Goal: Task Accomplishment & Management: Manage account settings

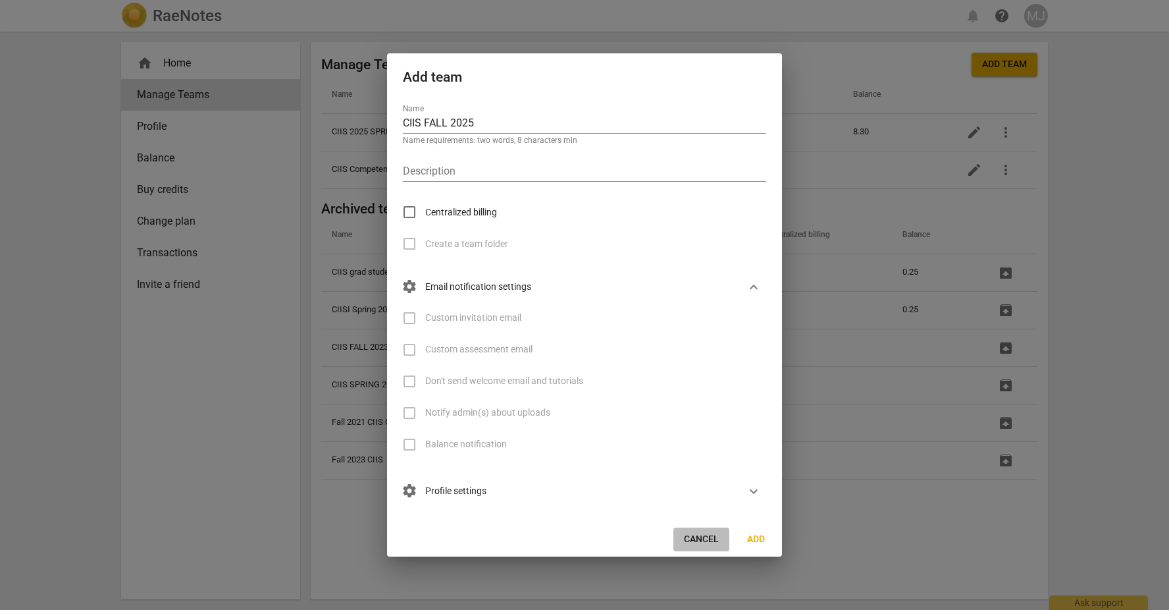
click at [705, 535] on span "Cancel" at bounding box center [701, 539] width 35 height 13
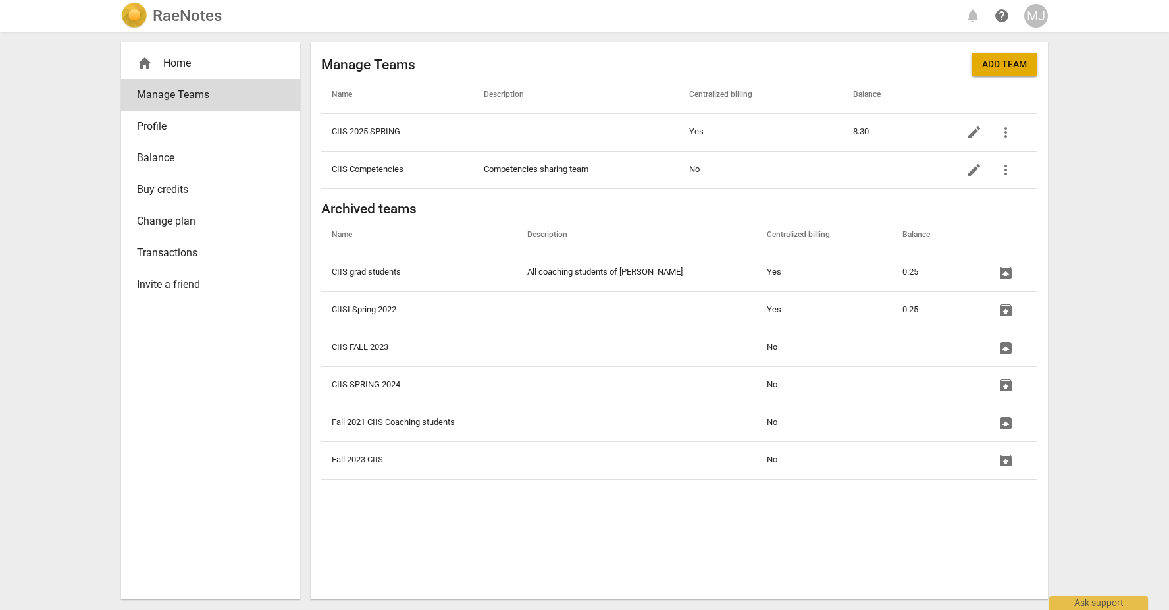
click at [1005, 72] on button "Add team" at bounding box center [1005, 65] width 66 height 24
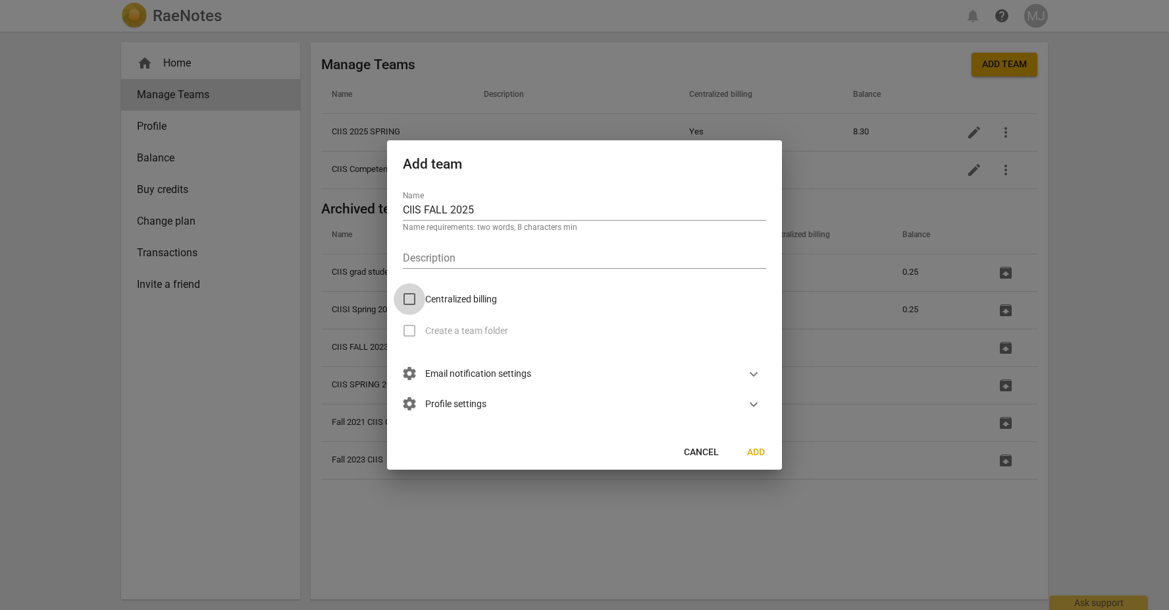
click at [410, 296] on input "Centralized billing" at bounding box center [410, 299] width 32 height 32
checkbox input "true"
click at [753, 373] on span "expand_more" at bounding box center [754, 374] width 16 height 16
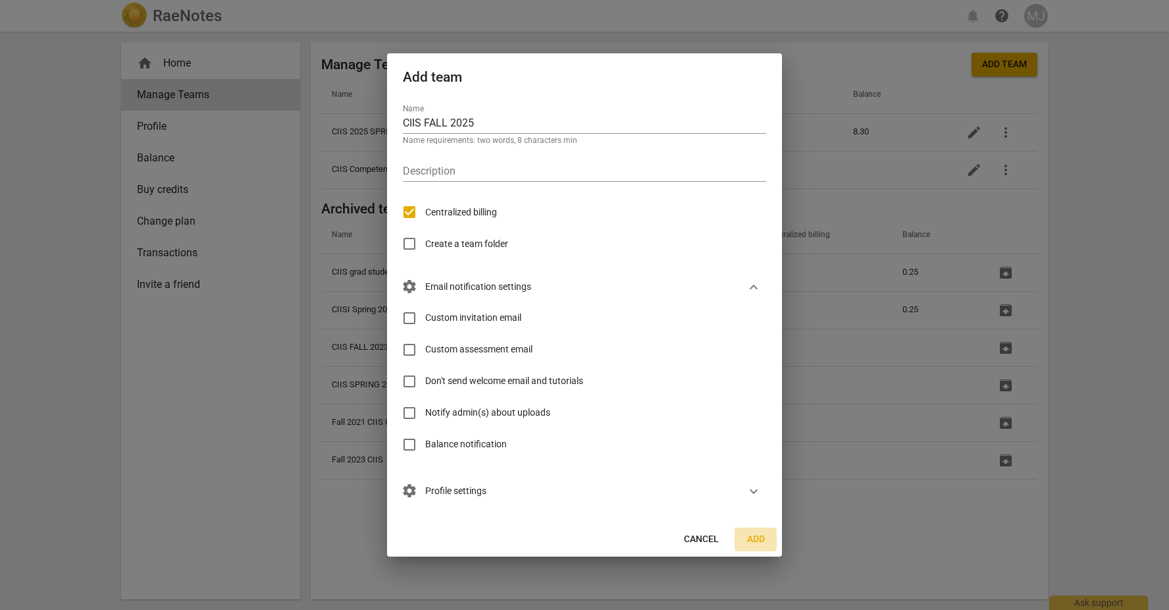
click at [755, 539] on span "Add" at bounding box center [755, 539] width 21 height 13
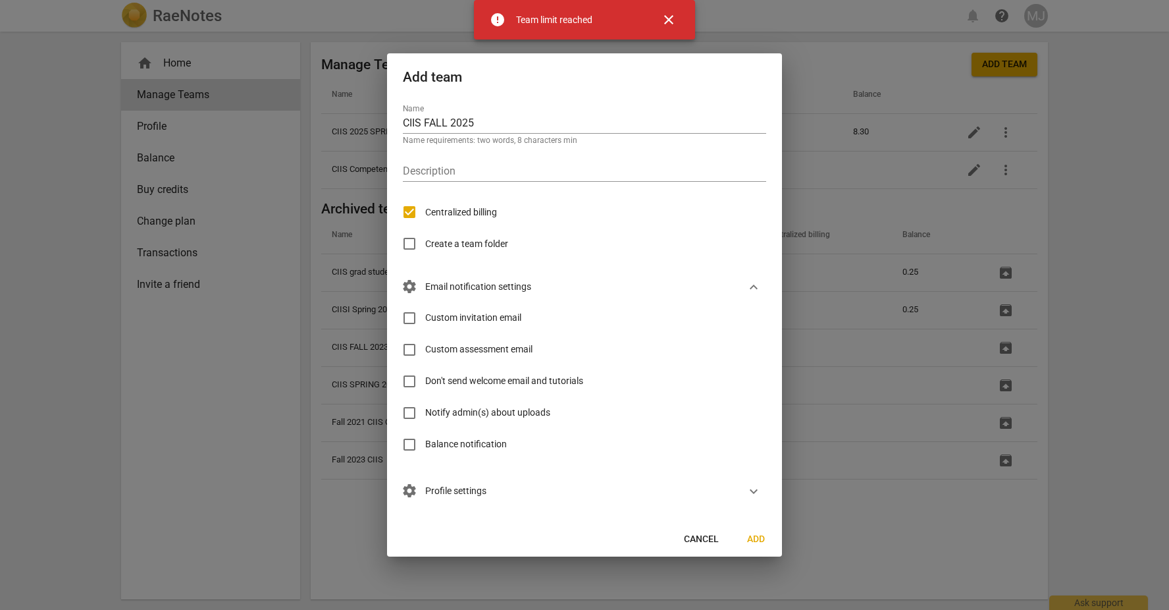
click at [676, 13] on span "close" at bounding box center [669, 20] width 16 height 16
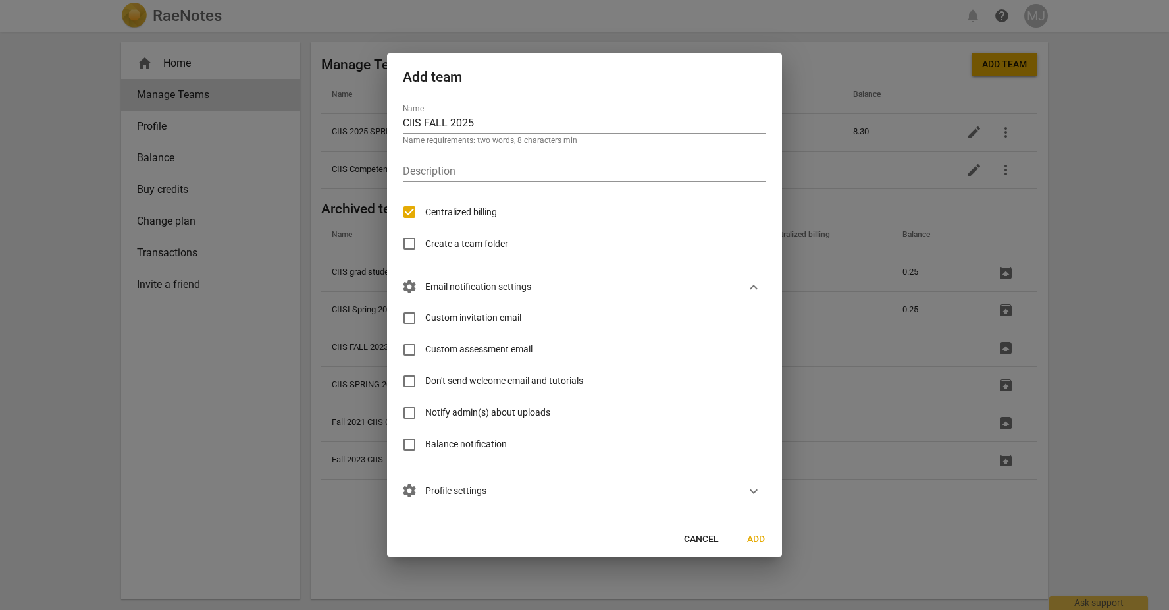
click at [699, 533] on span "Cancel" at bounding box center [701, 539] width 35 height 13
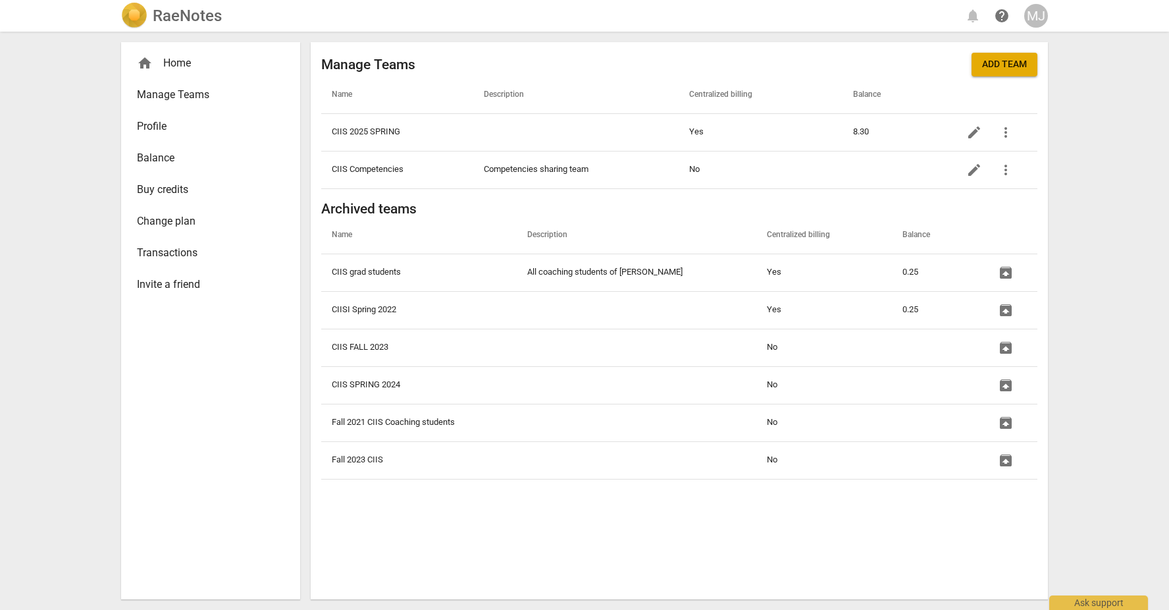
click at [178, 95] on span "Manage Teams" at bounding box center [205, 95] width 137 height 16
click at [1033, 18] on div "MJ" at bounding box center [1037, 16] width 24 height 24
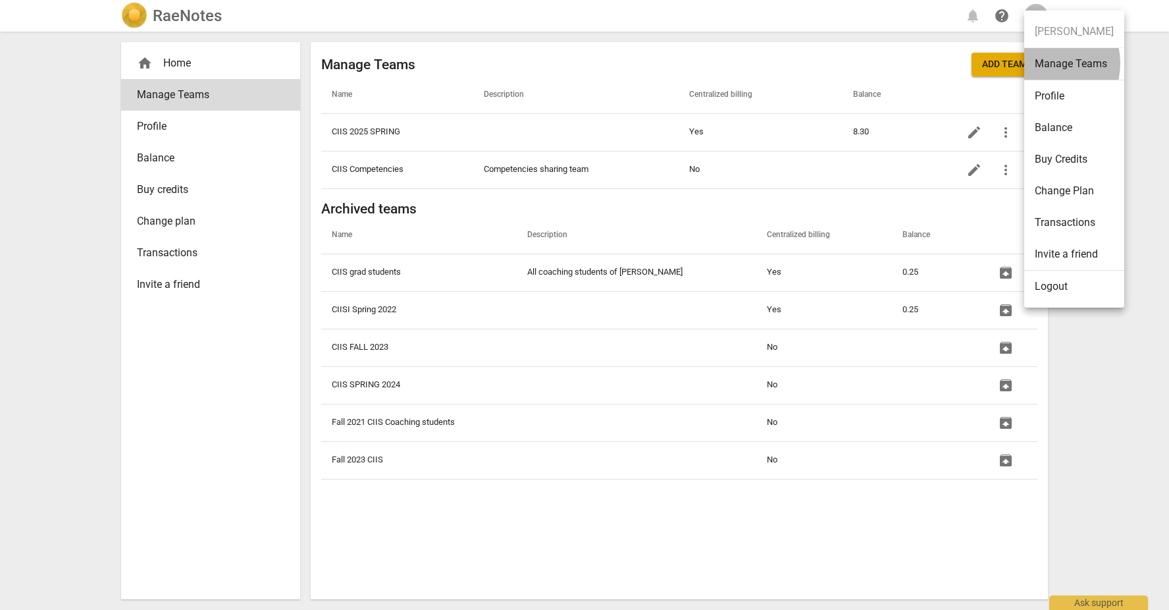
click at [1043, 63] on li "Manage Teams" at bounding box center [1075, 64] width 100 height 32
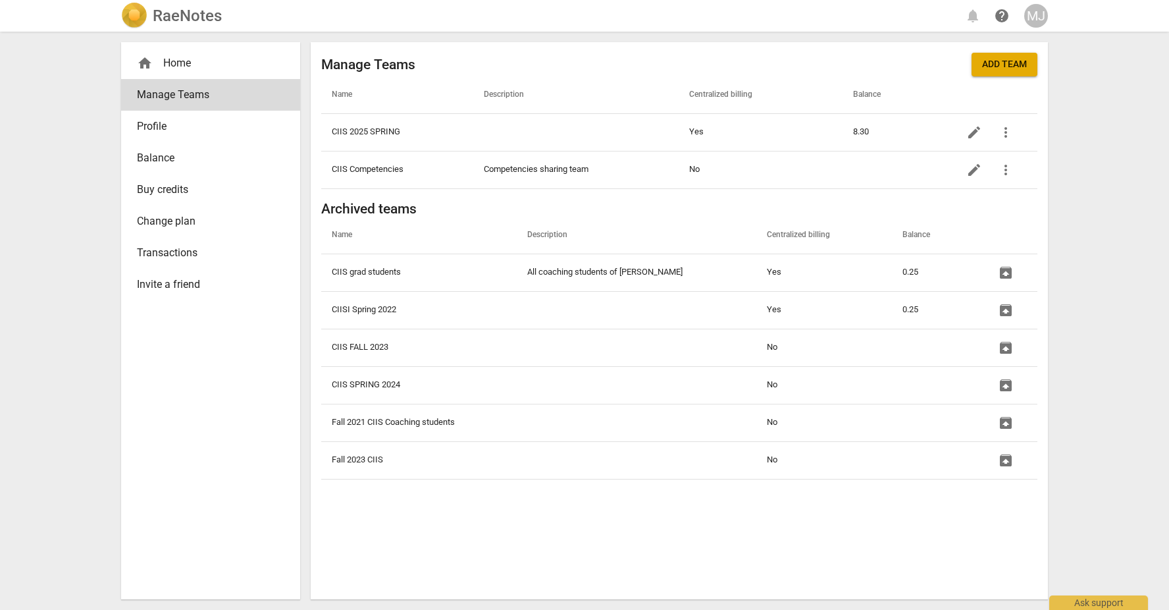
click at [1037, 18] on div "MJ" at bounding box center [1037, 16] width 24 height 24
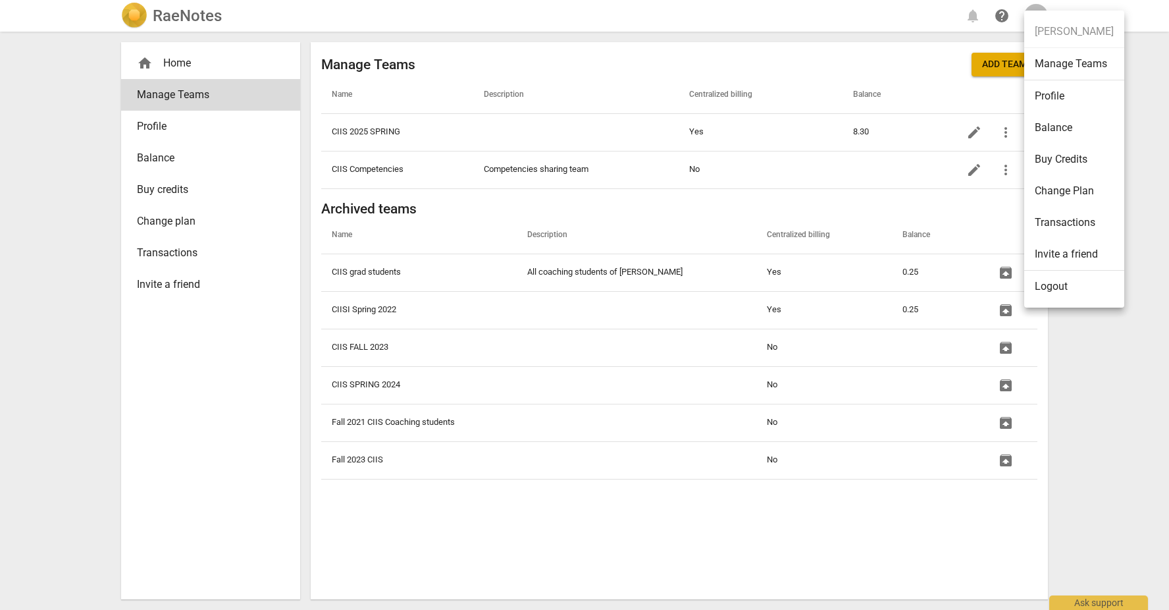
click at [1057, 70] on li "Manage Teams" at bounding box center [1075, 64] width 100 height 32
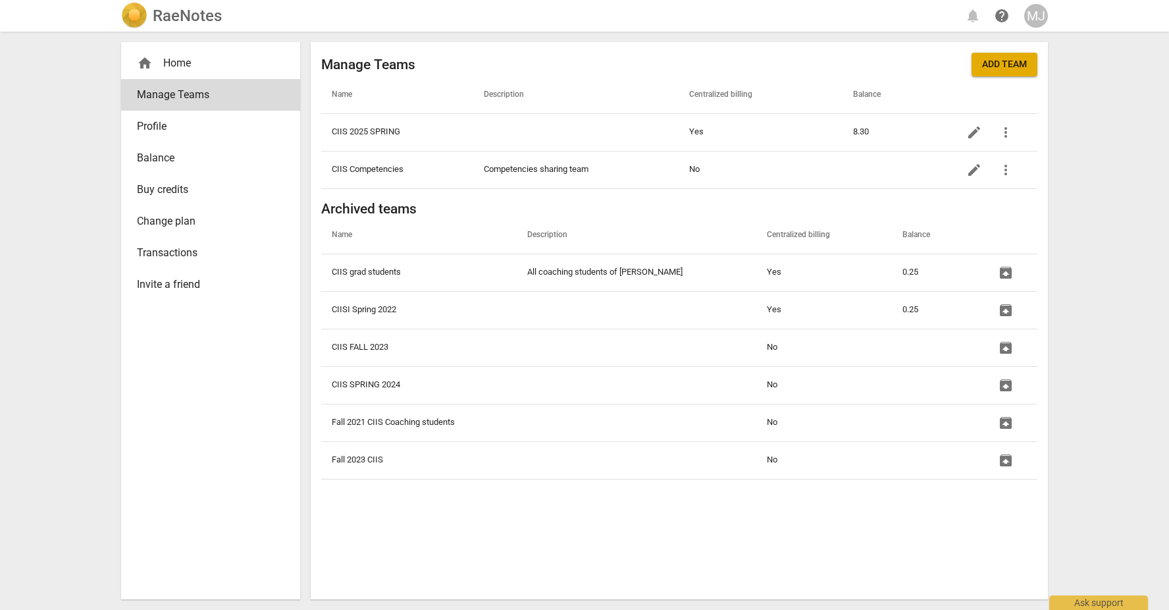
click at [1010, 63] on span "Add team" at bounding box center [1004, 64] width 45 height 13
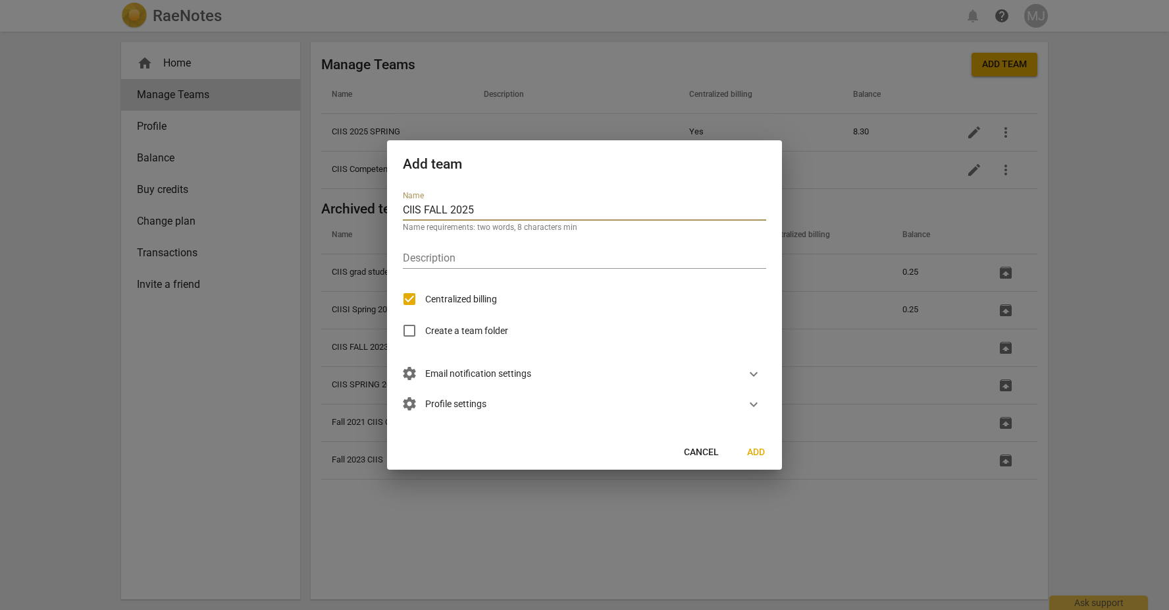
click at [705, 454] on span "Cancel" at bounding box center [701, 452] width 35 height 13
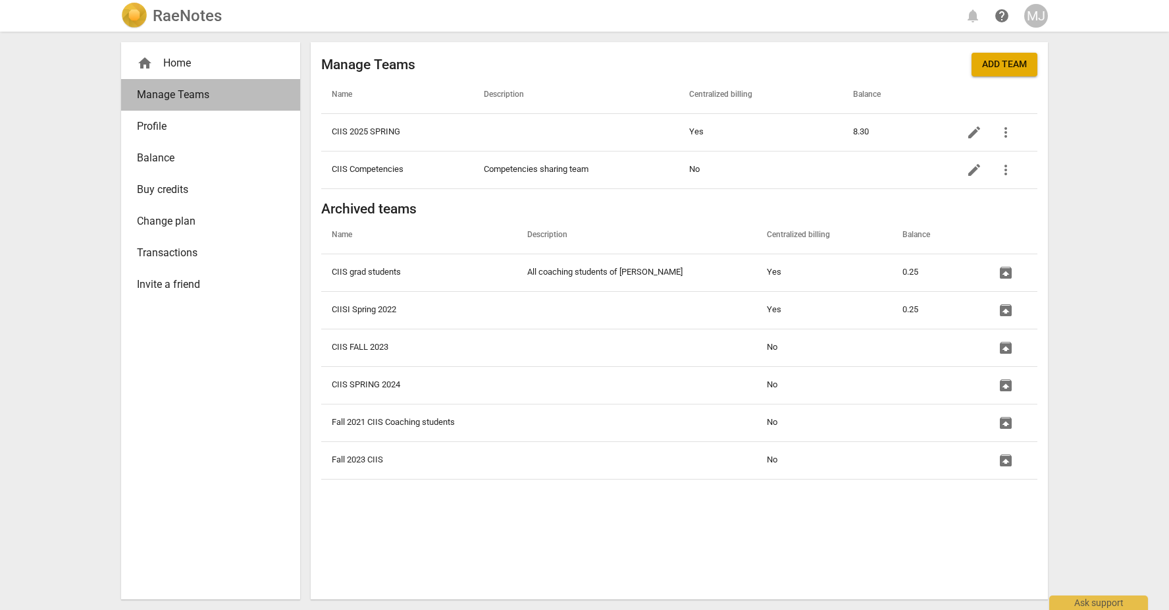
click at [197, 96] on span "Manage Teams" at bounding box center [205, 95] width 137 height 16
click at [73, 459] on div "RaeNotes notifications help MJ home Home Manage Teams Profile Balance Buy credi…" at bounding box center [584, 305] width 1169 height 610
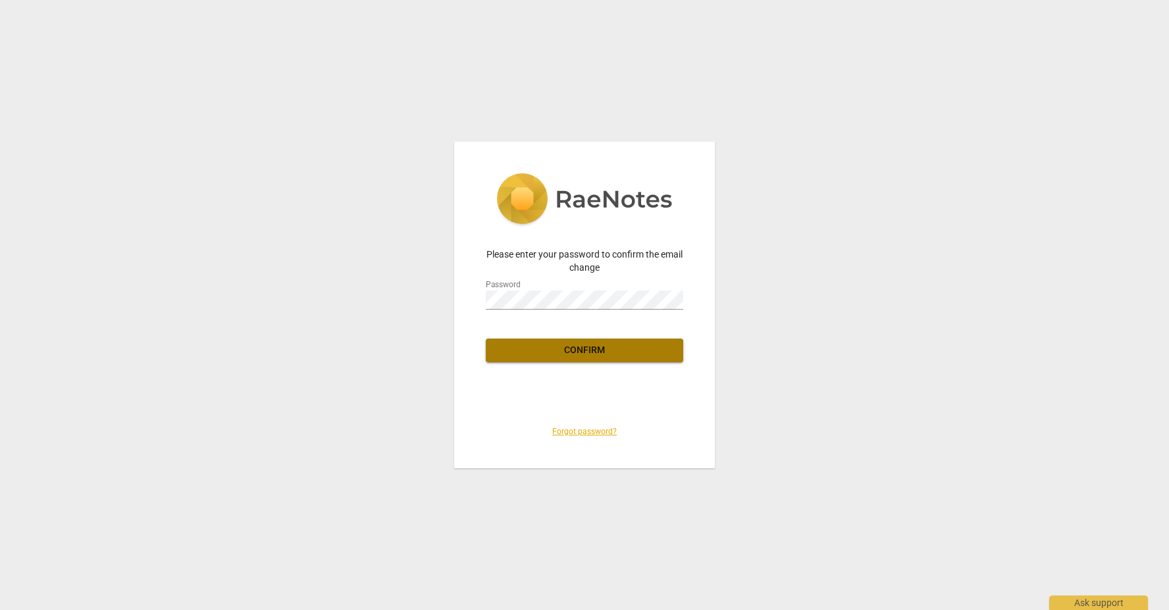
click at [579, 350] on span "Confirm" at bounding box center [584, 350] width 176 height 13
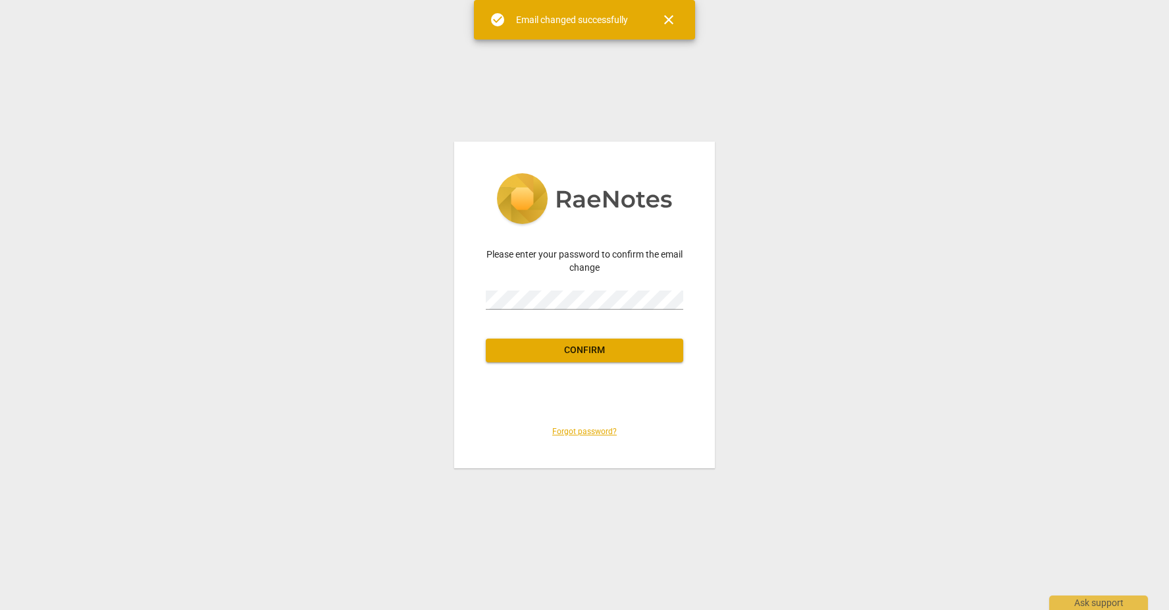
click at [371, 412] on div "Please enter your password to confirm the email change Password Confirm Forgot …" at bounding box center [584, 305] width 1169 height 610
